Goal: Task Accomplishment & Management: Manage account settings

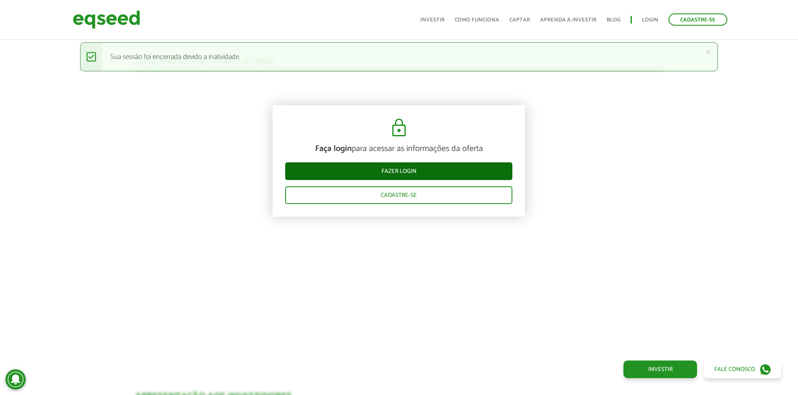
scroll to position [867, 0]
click at [403, 168] on link "Fazer login" at bounding box center [398, 171] width 227 height 18
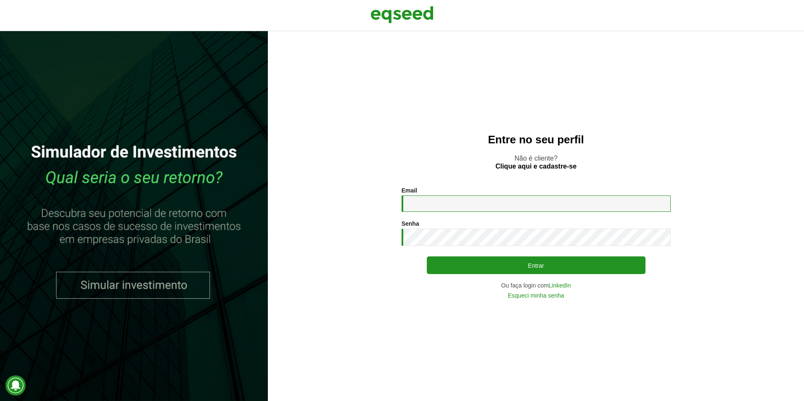
click at [490, 202] on input "Email *" at bounding box center [536, 204] width 269 height 16
type input "**********"
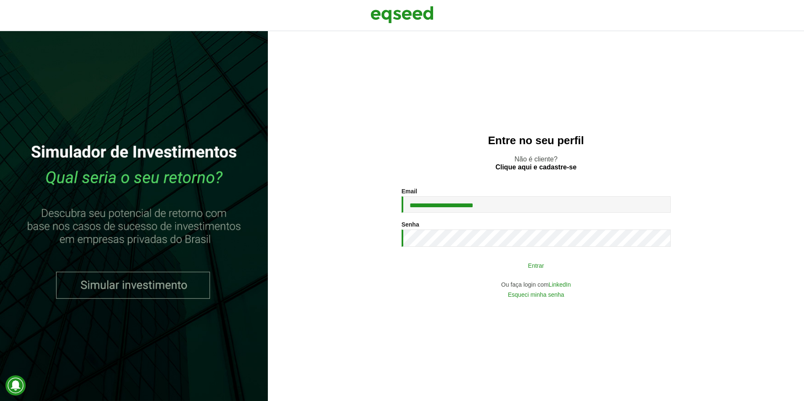
click at [526, 264] on button "Entrar" at bounding box center [536, 265] width 219 height 16
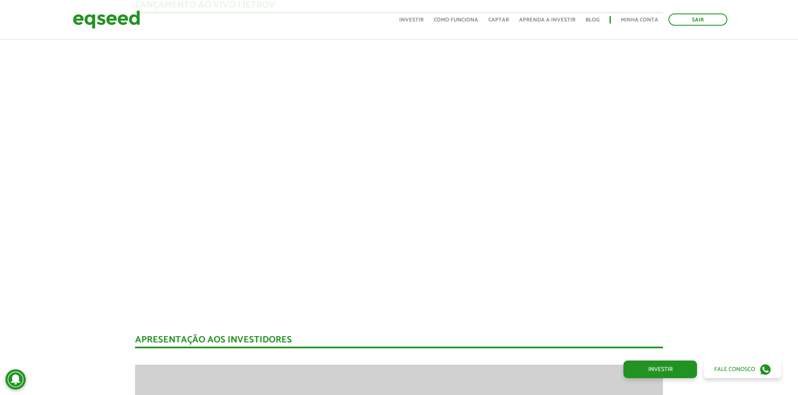
scroll to position [798, 0]
